Goal: Transaction & Acquisition: Purchase product/service

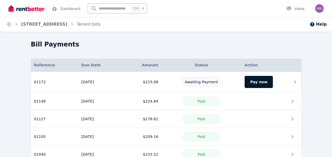
click at [254, 82] on button "Pay now" at bounding box center [258, 82] width 28 height 12
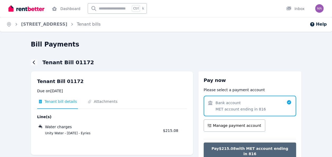
click at [272, 146] on span "Pay $215.08 with MET account ending in 816" at bounding box center [249, 151] width 81 height 11
